Goal: Navigation & Orientation: Understand site structure

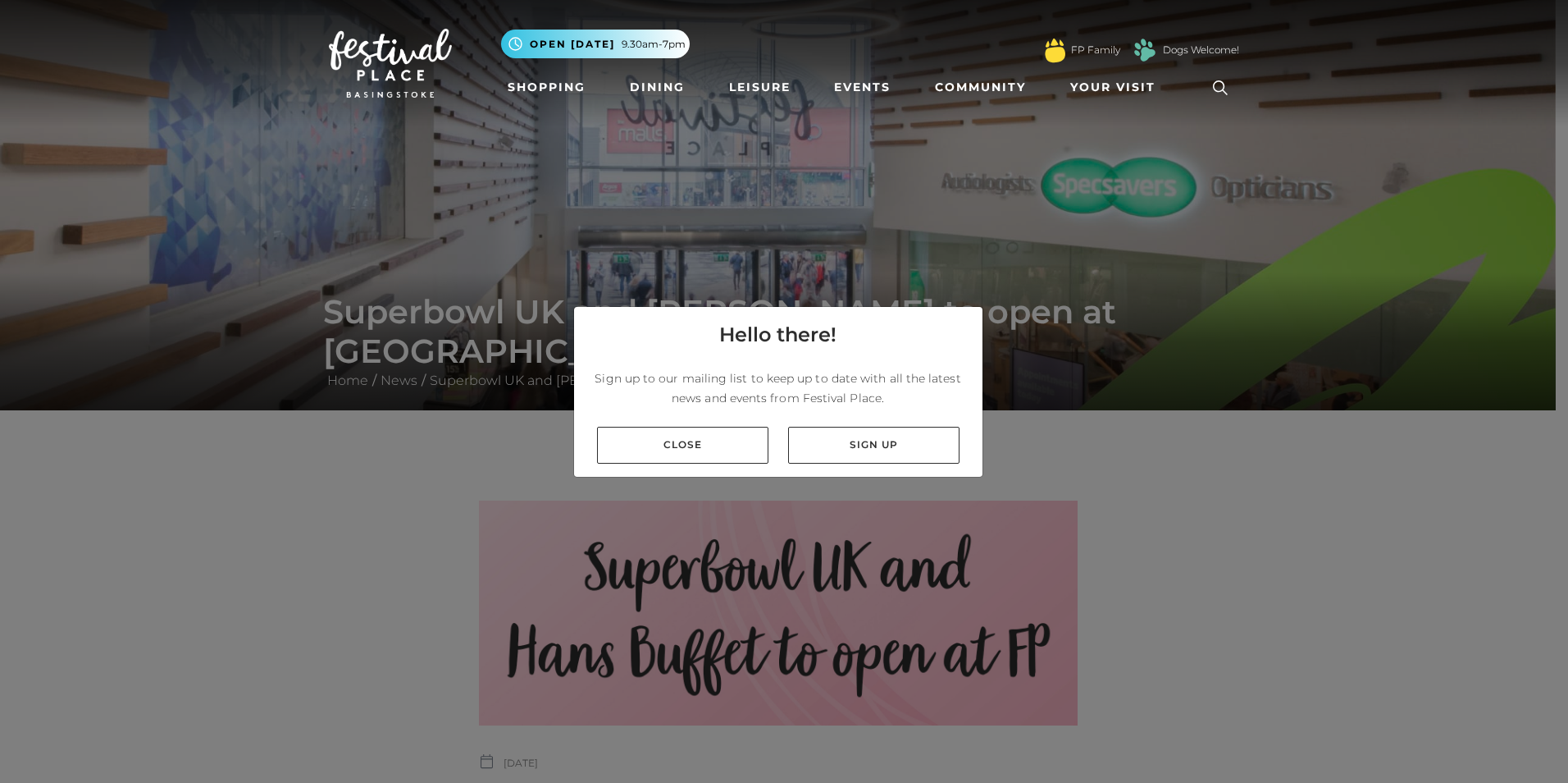
drag, startPoint x: 731, startPoint y: 455, endPoint x: 624, endPoint y: 423, distance: 111.7
click at [728, 455] on link "Close" at bounding box center [682, 445] width 171 height 37
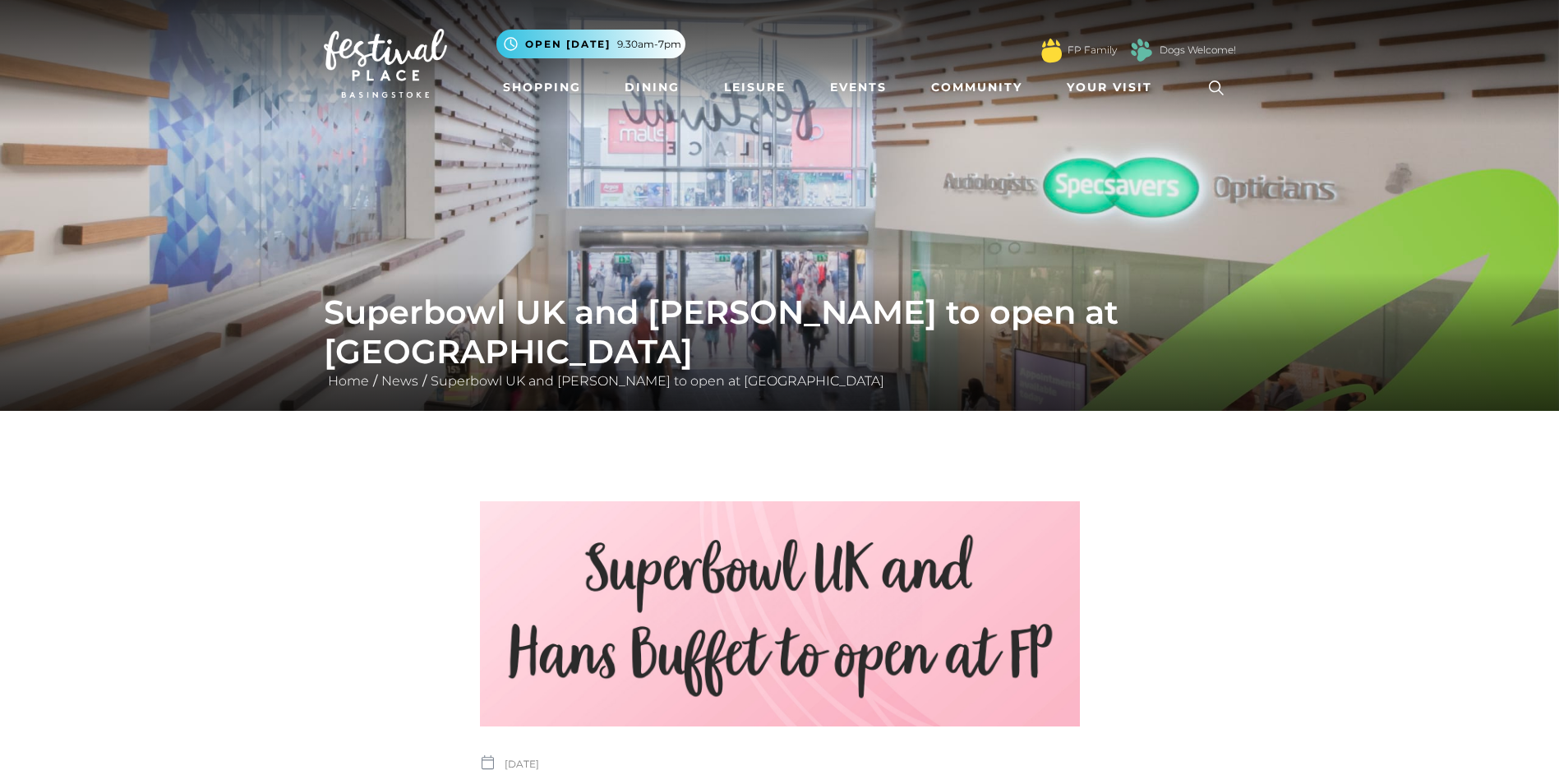
click at [415, 51] on img at bounding box center [384, 63] width 123 height 69
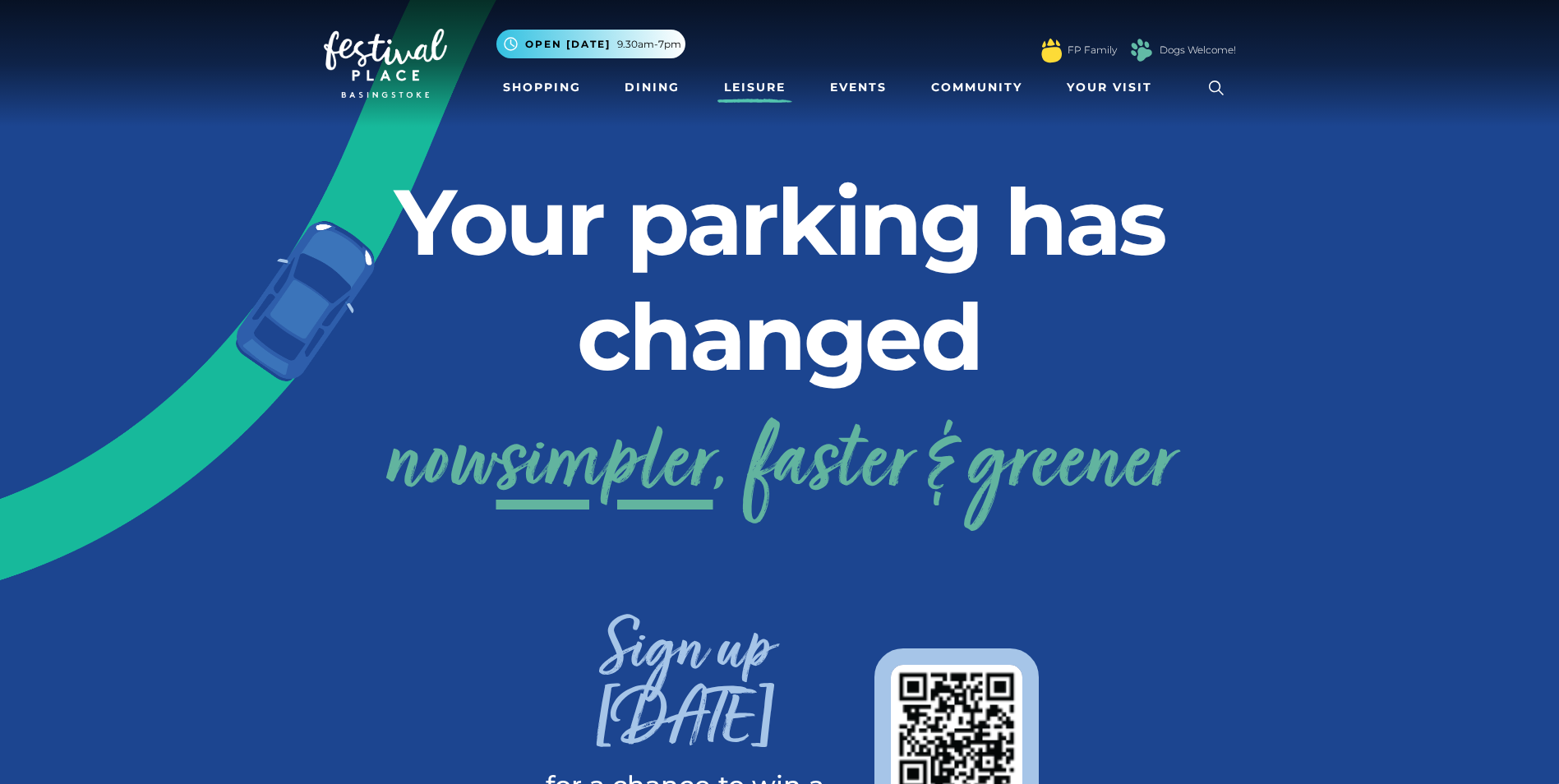
click at [751, 93] on link "Leisure" at bounding box center [754, 87] width 75 height 30
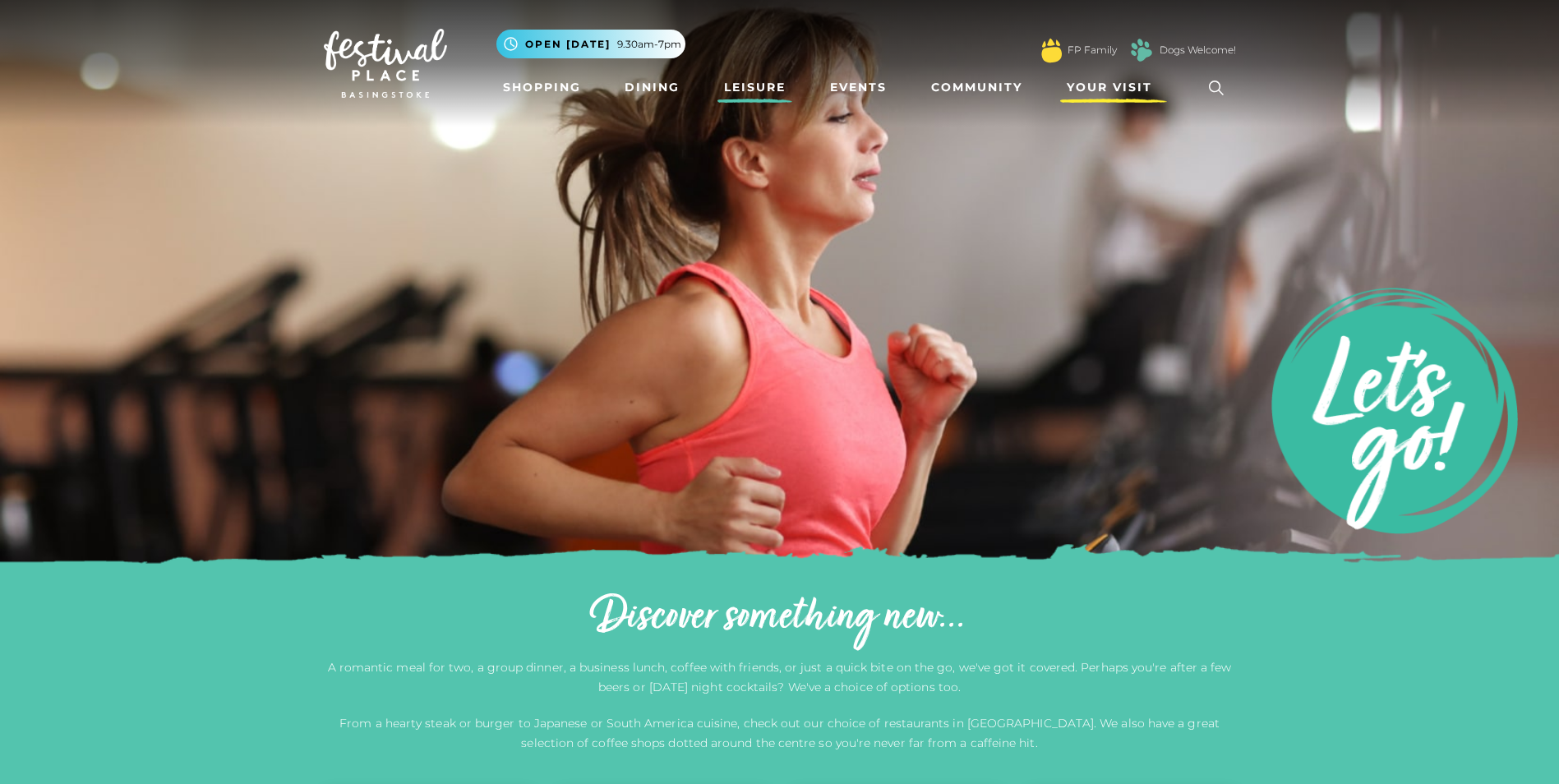
click at [1126, 88] on span "Your Visit" at bounding box center [1110, 87] width 85 height 17
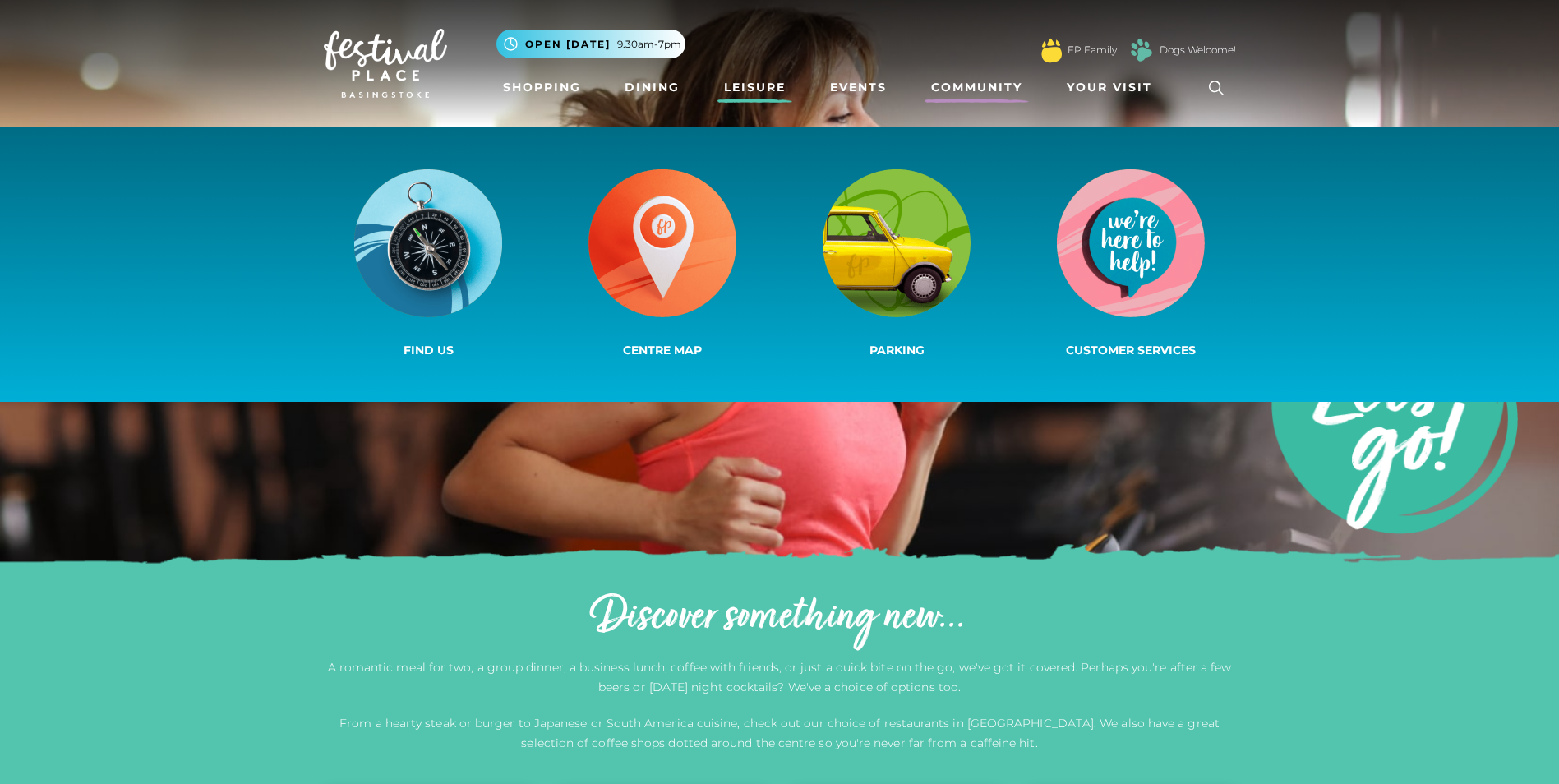
click at [1006, 87] on link "Community" at bounding box center [977, 87] width 105 height 30
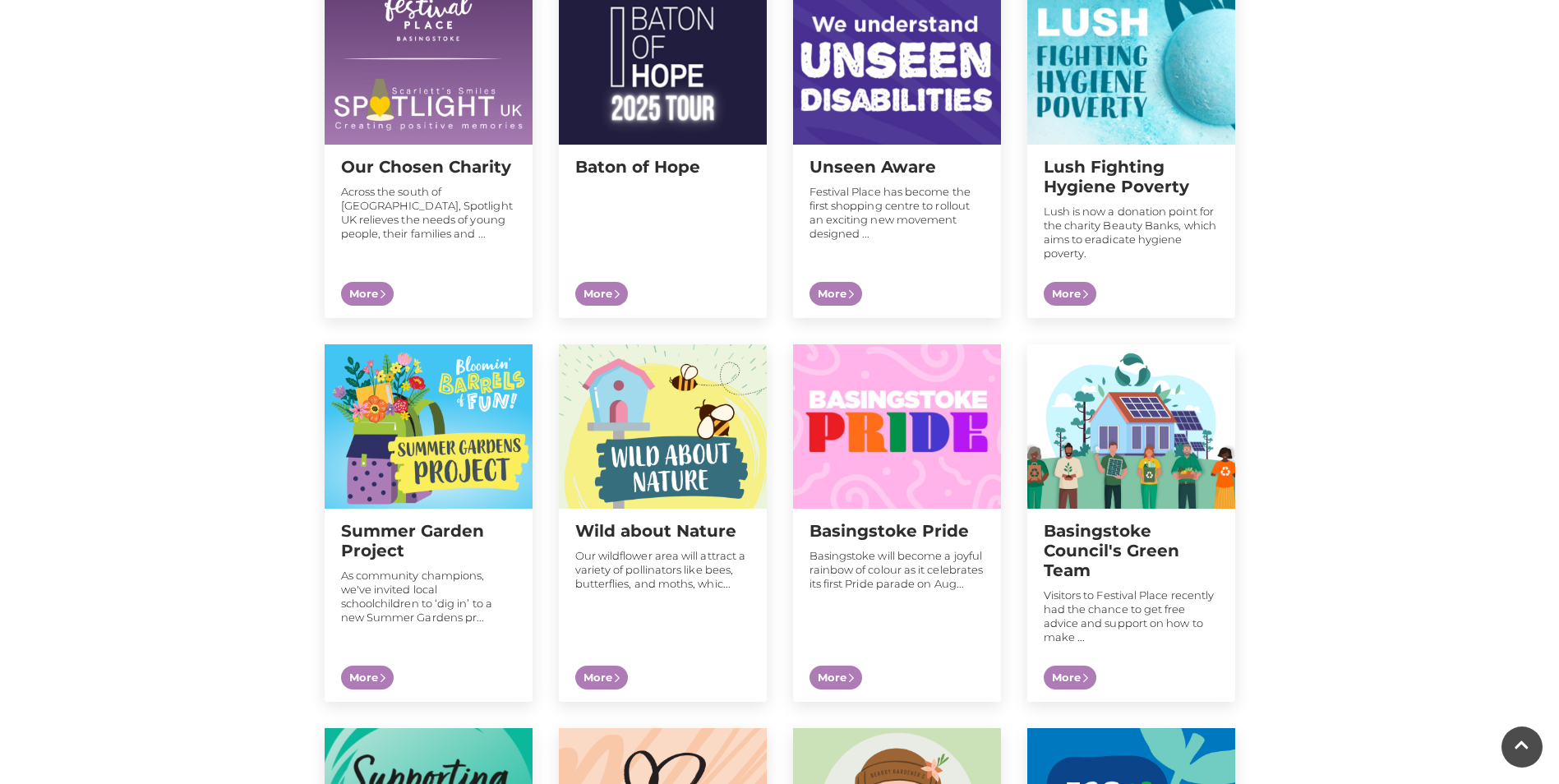
scroll to position [657, 0]
